Goal: Check status: Verify the current state of an ongoing process or item

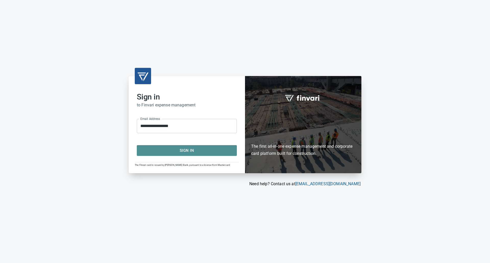
click at [190, 153] on span "Sign In" at bounding box center [187, 150] width 89 height 7
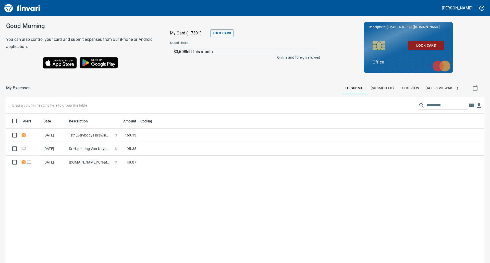
scroll to position [203, 470]
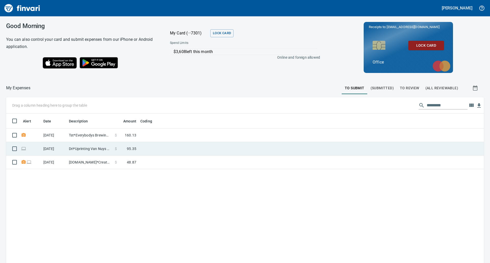
click at [93, 150] on td "Dri*Uprinting Van Nuys CA" at bounding box center [90, 149] width 46 height 14
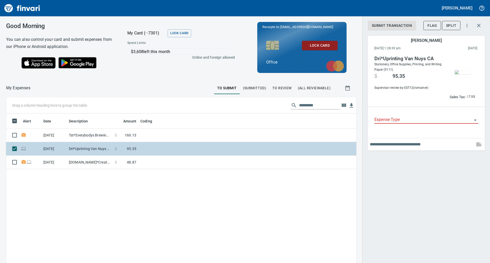
scroll to position [203, 343]
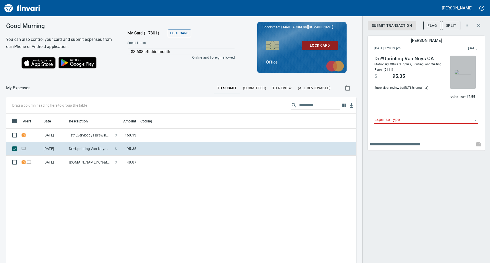
click at [461, 74] on img "button" at bounding box center [463, 72] width 16 height 4
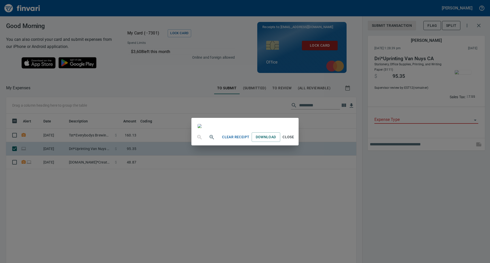
scroll to position [0, 0]
click at [62, 2] on div "Clear Receipt Download Close" at bounding box center [245, 131] width 490 height 263
